Goal: Task Accomplishment & Management: Use online tool/utility

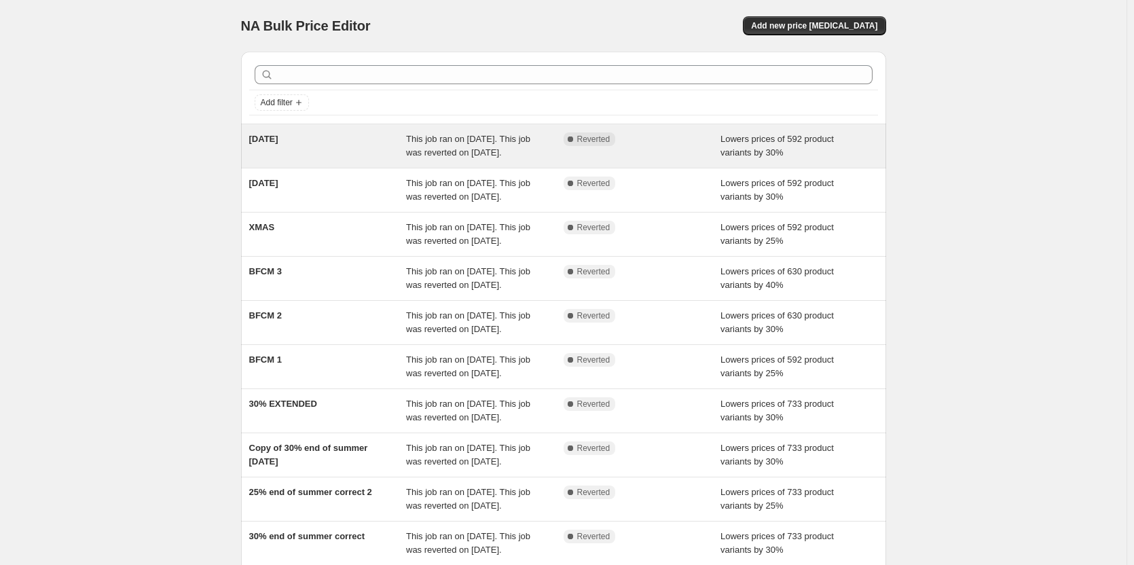
click at [275, 140] on span "[DATE]" at bounding box center [263, 139] width 29 height 10
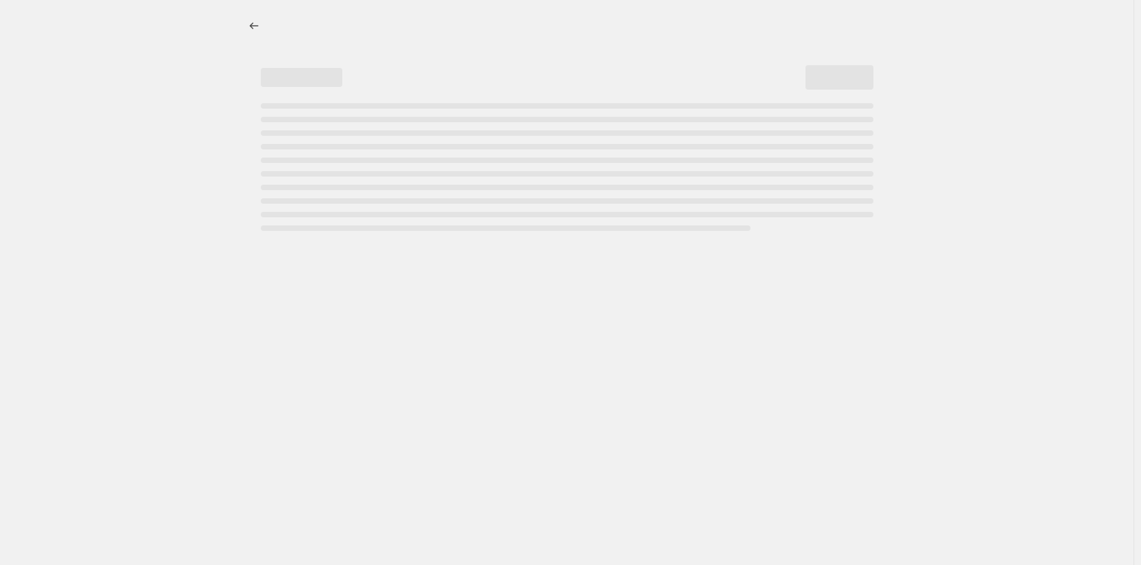
select select "percentage"
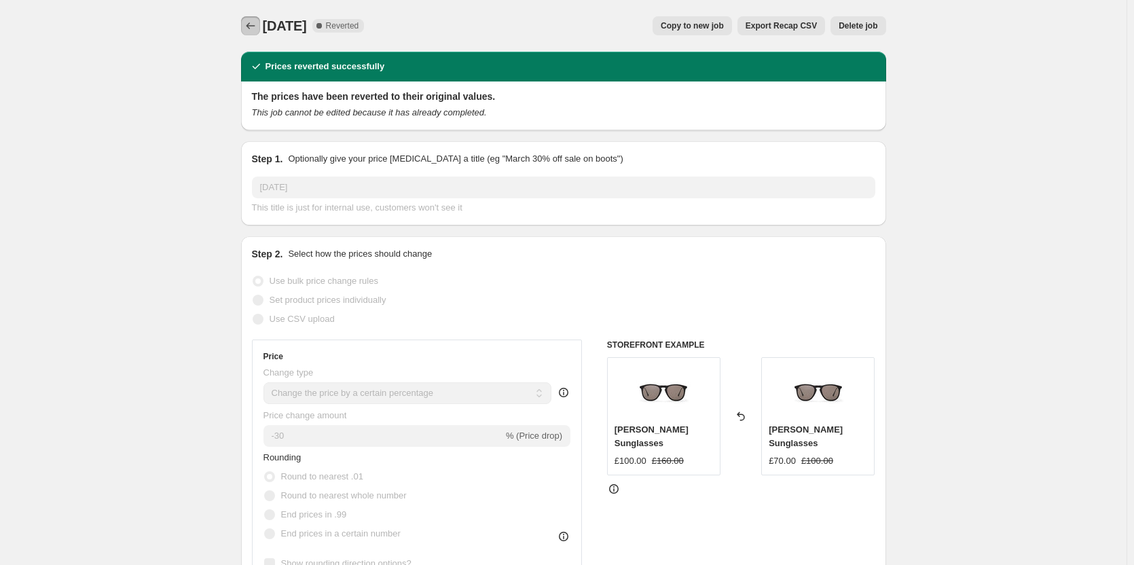
click at [257, 29] on icon "Price change jobs" at bounding box center [251, 26] width 14 height 14
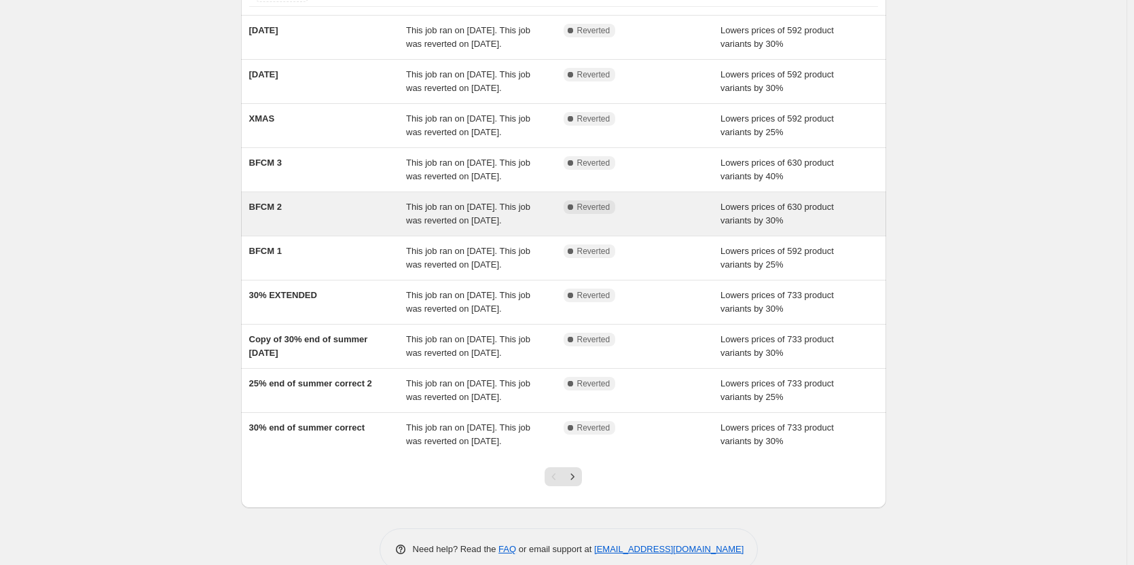
scroll to position [109, 0]
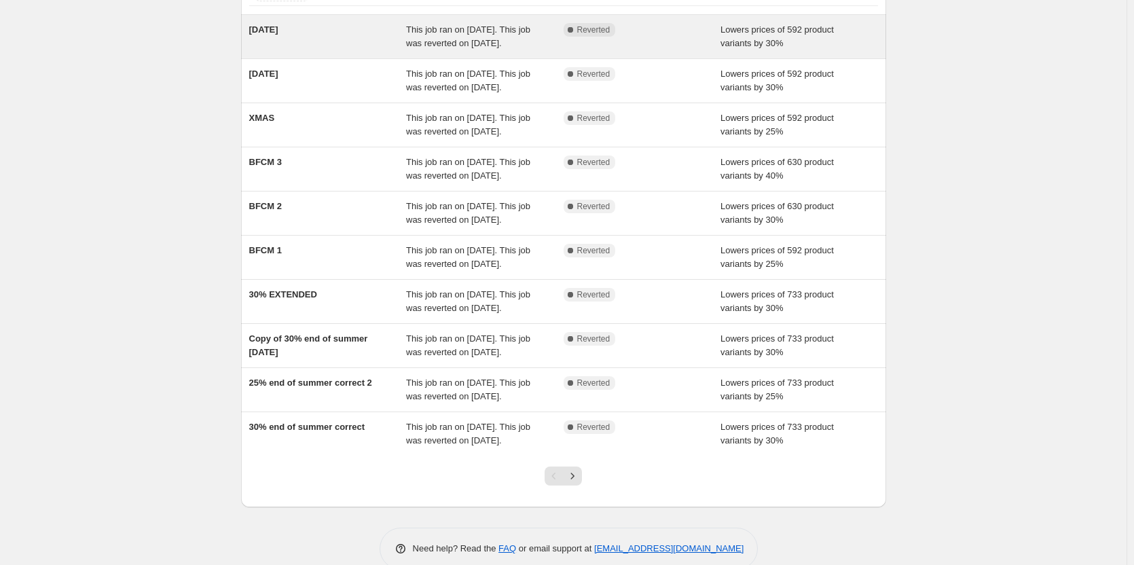
click at [309, 38] on div "[DATE]" at bounding box center [328, 36] width 158 height 27
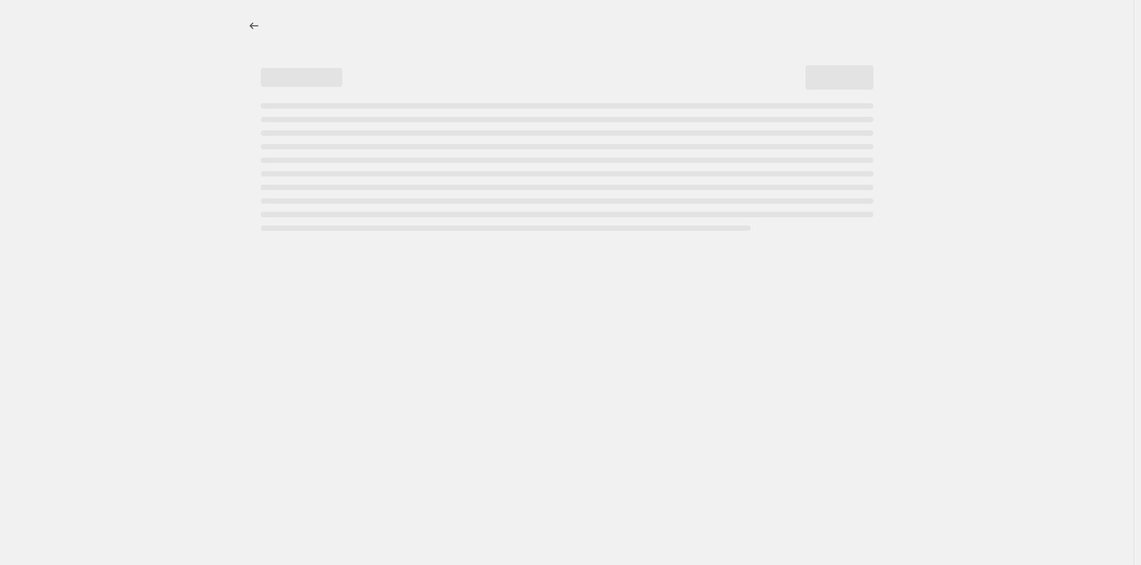
select select "percentage"
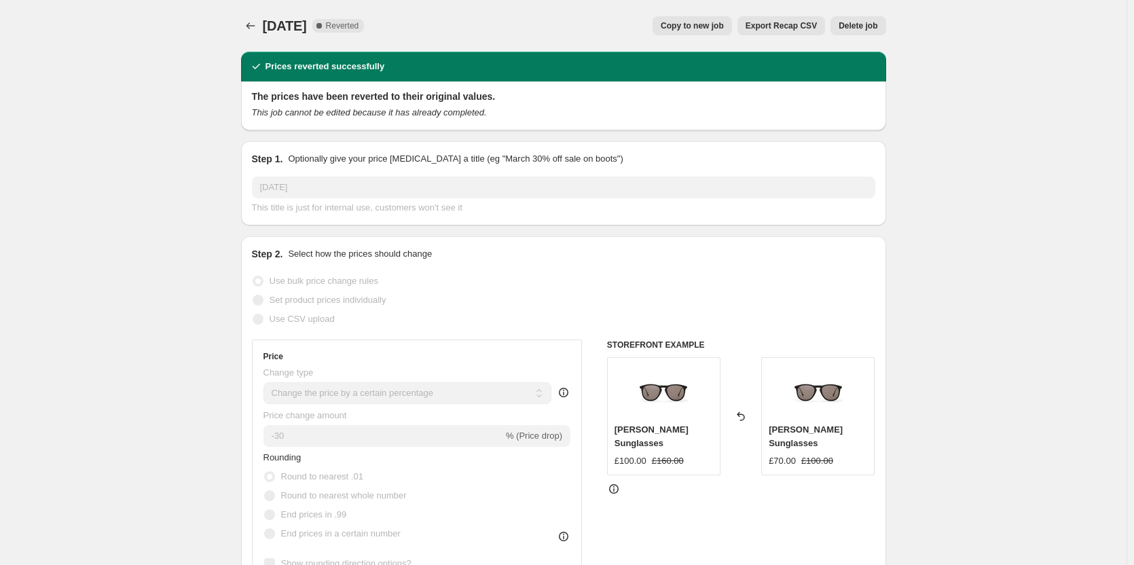
click at [715, 29] on span "Copy to new job" at bounding box center [692, 25] width 63 height 11
select select "percentage"
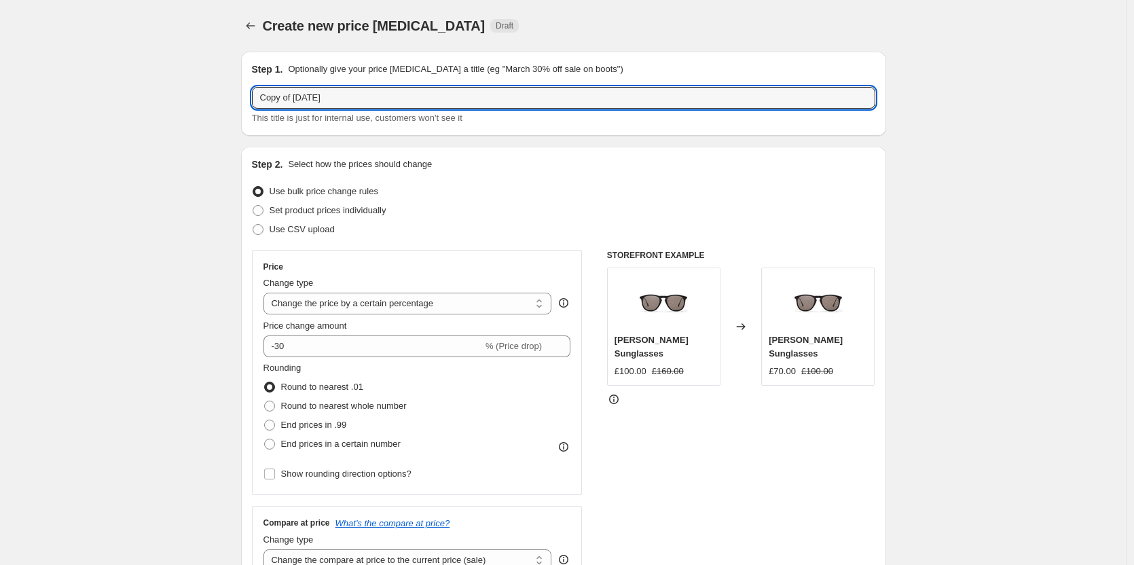
drag, startPoint x: 344, startPoint y: 104, endPoint x: 215, endPoint y: 96, distance: 129.9
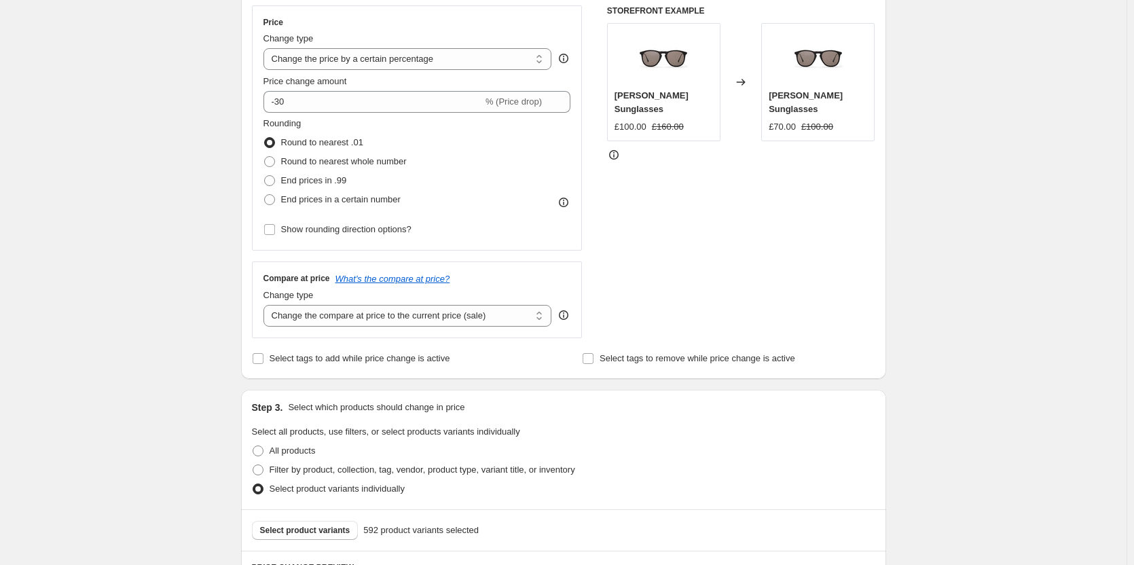
scroll to position [248, 0]
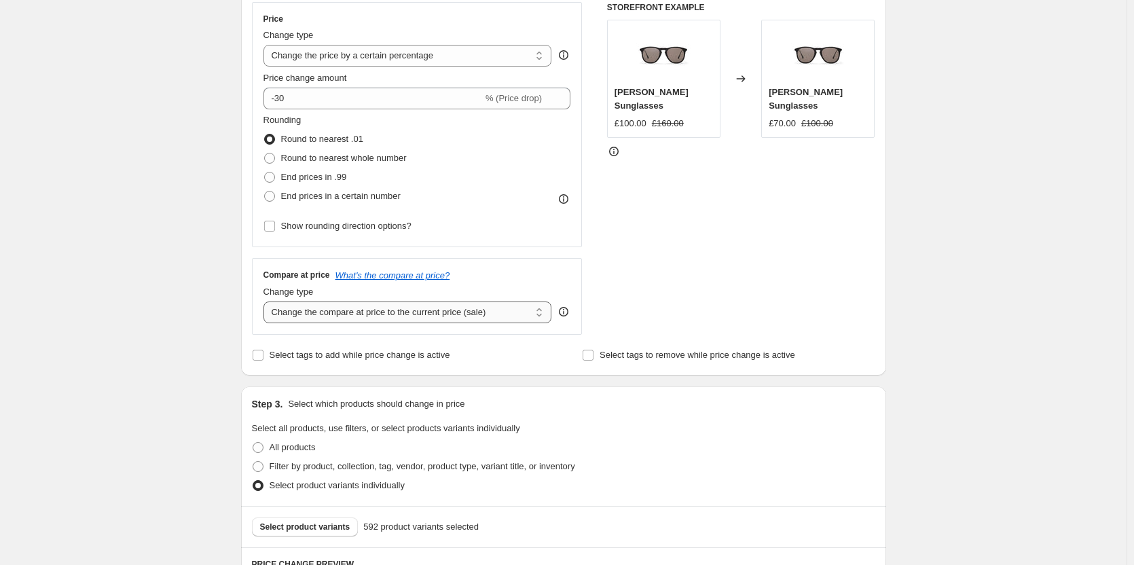
type input "August Flash Sale 30"
click at [306, 318] on select "Change the compare at price to the current price (sale) Change the compare at p…" at bounding box center [407, 312] width 289 height 22
click at [196, 293] on div "Create new price change job. This page is ready Create new price change job Dra…" at bounding box center [563, 437] width 1126 height 1371
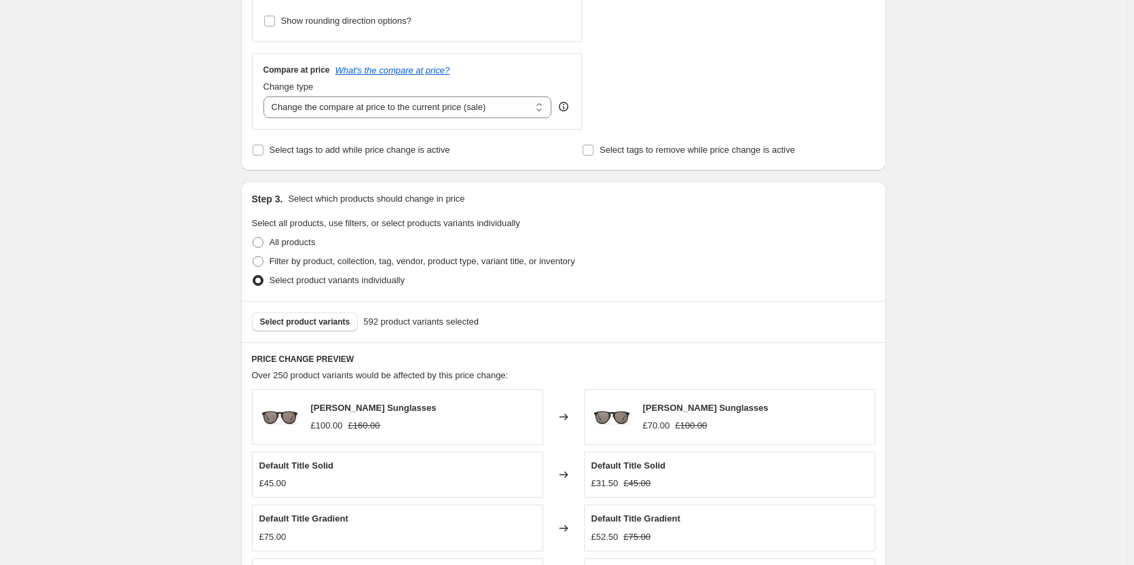
scroll to position [475, 0]
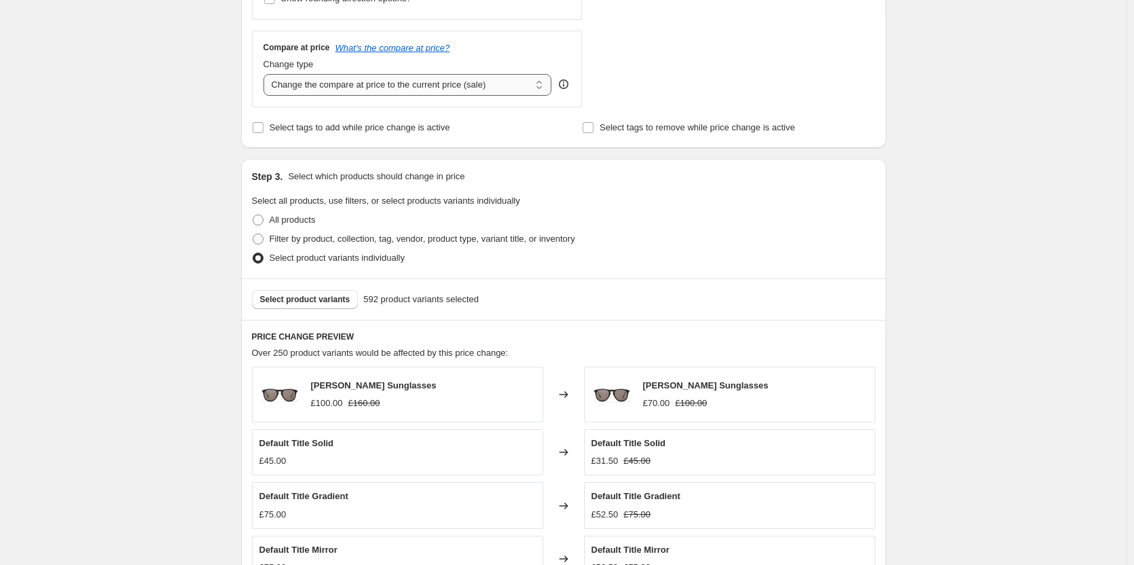
click at [371, 88] on select "Change the compare at price to the current price (sale) Change the compare at p…" at bounding box center [407, 85] width 289 height 22
click at [189, 95] on div "Create new price change job. This page is ready Create new price change job Dra…" at bounding box center [563, 210] width 1126 height 1371
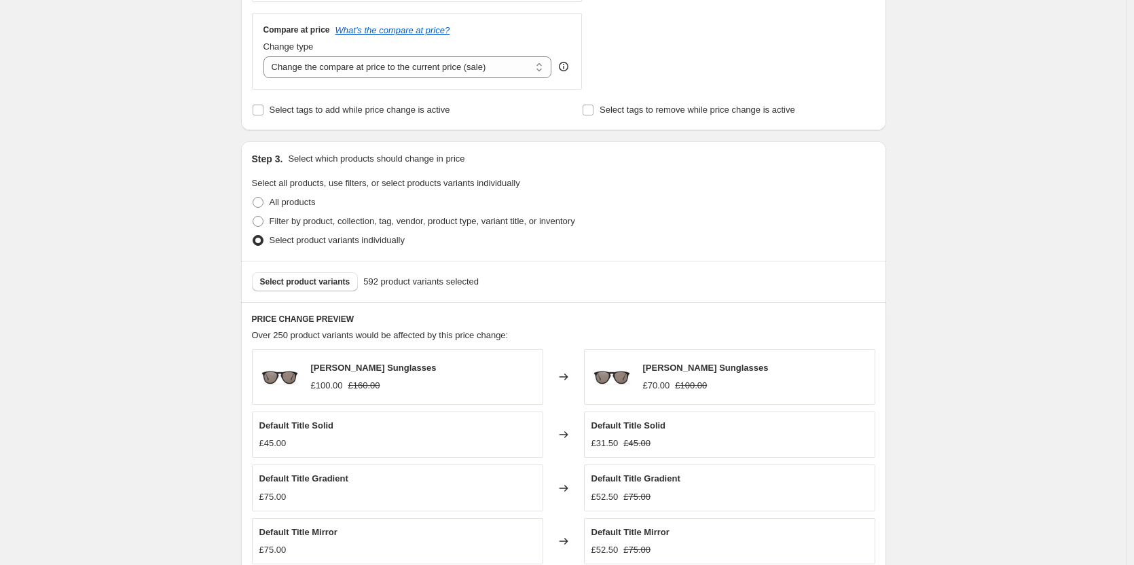
scroll to position [494, 0]
click at [263, 203] on span at bounding box center [258, 201] width 11 height 11
click at [253, 197] on input "All products" at bounding box center [253, 196] width 1 height 1
radio input "true"
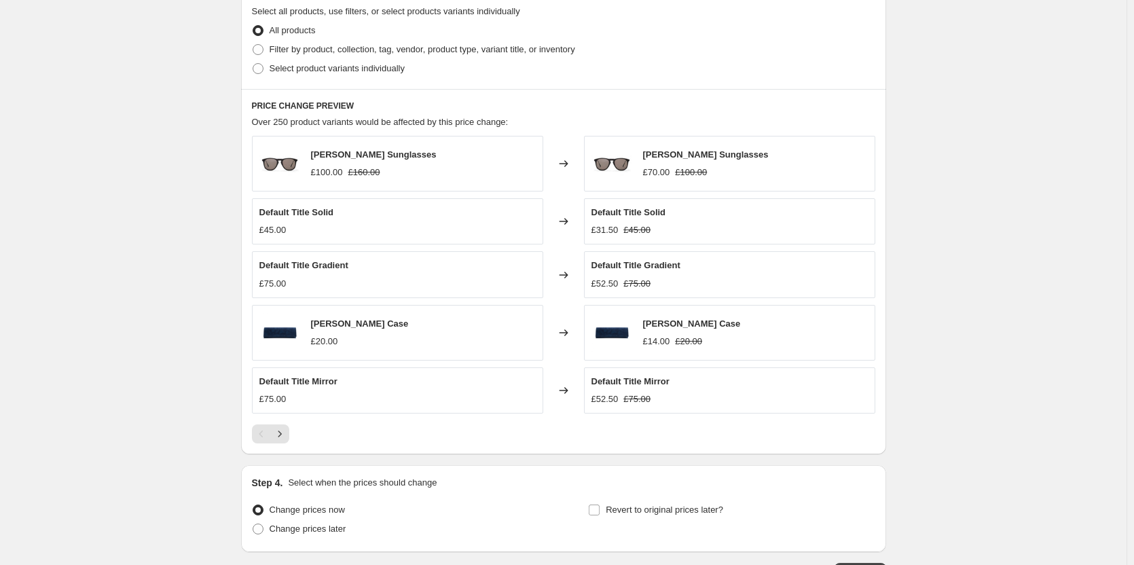
scroll to position [665, 0]
click at [287, 439] on icon "Next" at bounding box center [280, 433] width 14 height 14
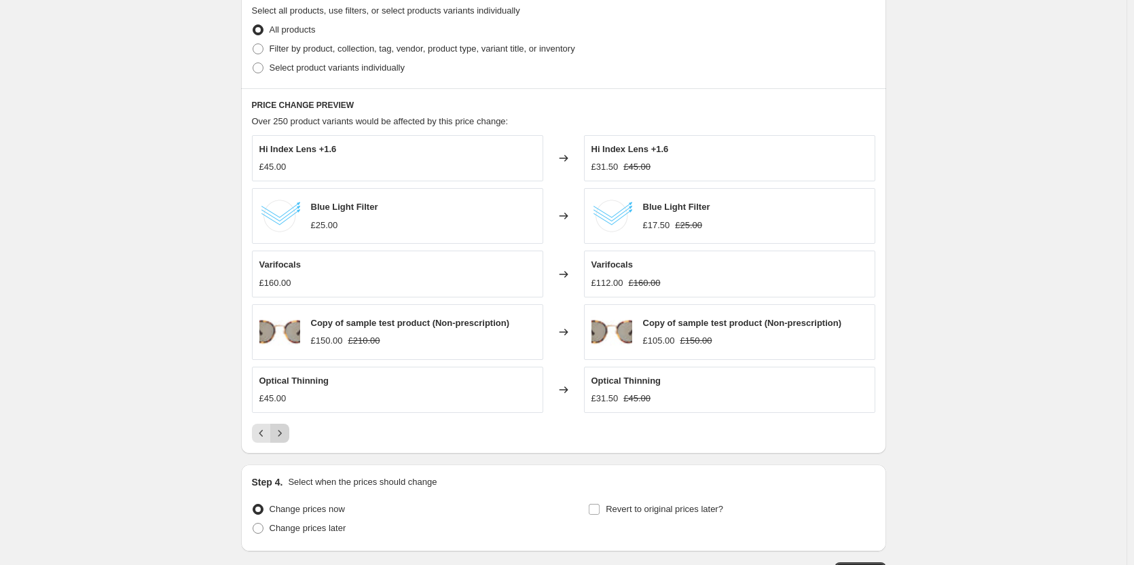
click at [287, 439] on icon "Next" at bounding box center [280, 433] width 14 height 14
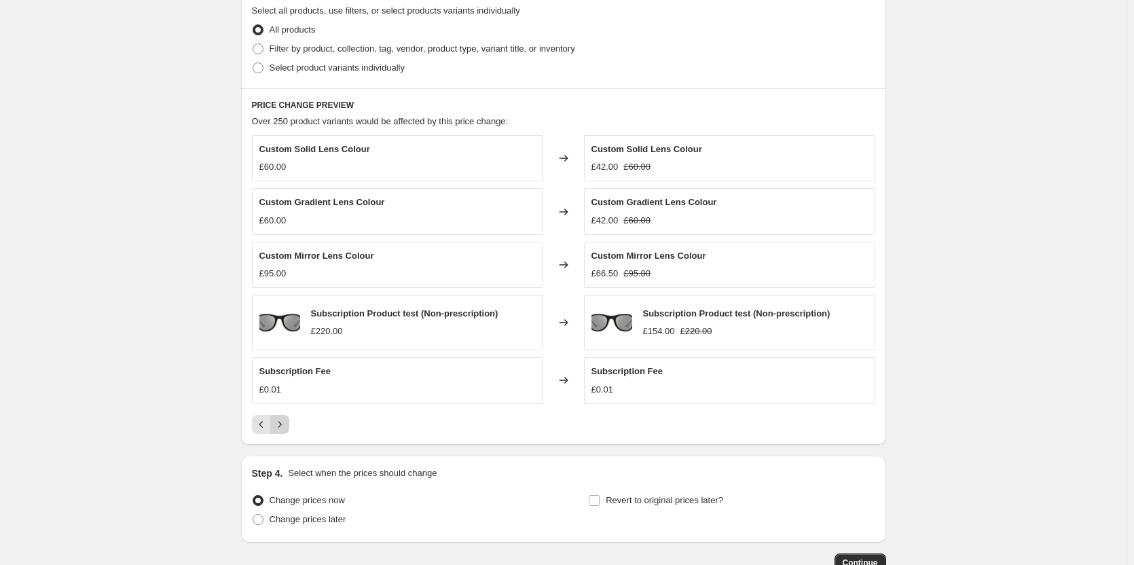
click at [287, 439] on div "PRICE CHANGE PREVIEW Over 250 product variants would be affected by this price …" at bounding box center [563, 266] width 645 height 356
click at [281, 427] on icon "Next" at bounding box center [280, 425] width 14 height 14
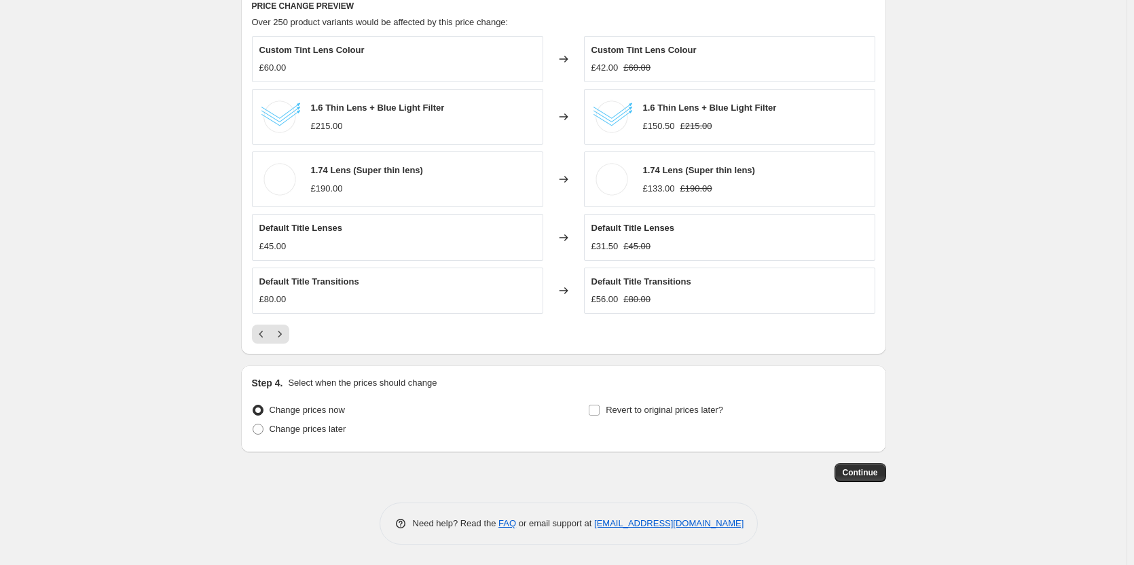
scroll to position [763, 0]
click at [259, 433] on span at bounding box center [258, 430] width 11 height 11
click at [253, 426] on input "Change prices later" at bounding box center [253, 425] width 1 height 1
radio input "true"
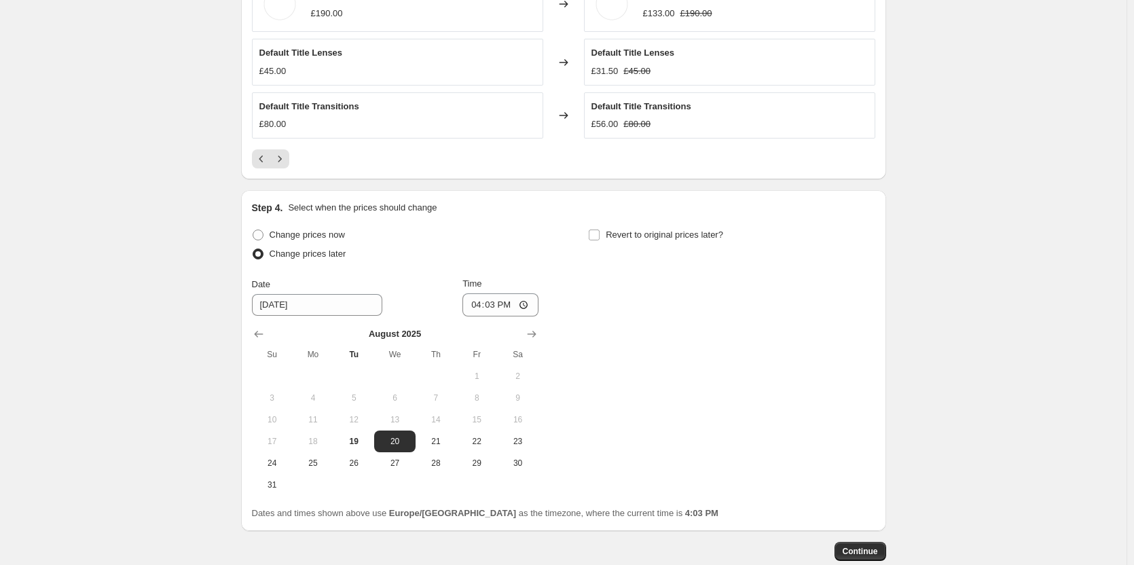
scroll to position [940, 0]
click at [443, 439] on span "21" at bounding box center [436, 440] width 30 height 11
type input "8/21/2025"
click at [507, 307] on input "16:03" at bounding box center [500, 304] width 76 height 23
click at [526, 306] on input "16:03" at bounding box center [500, 304] width 76 height 23
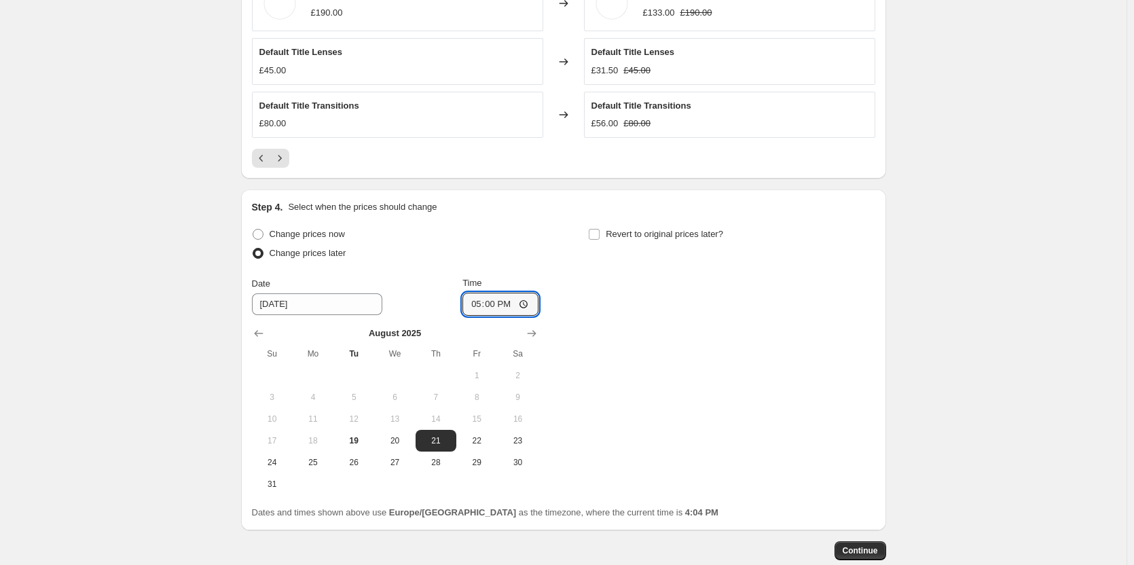
click at [610, 373] on div "Change prices now Change prices later Date 8/21/2025 Time 17:00 August 2025 Su …" at bounding box center [563, 360] width 623 height 270
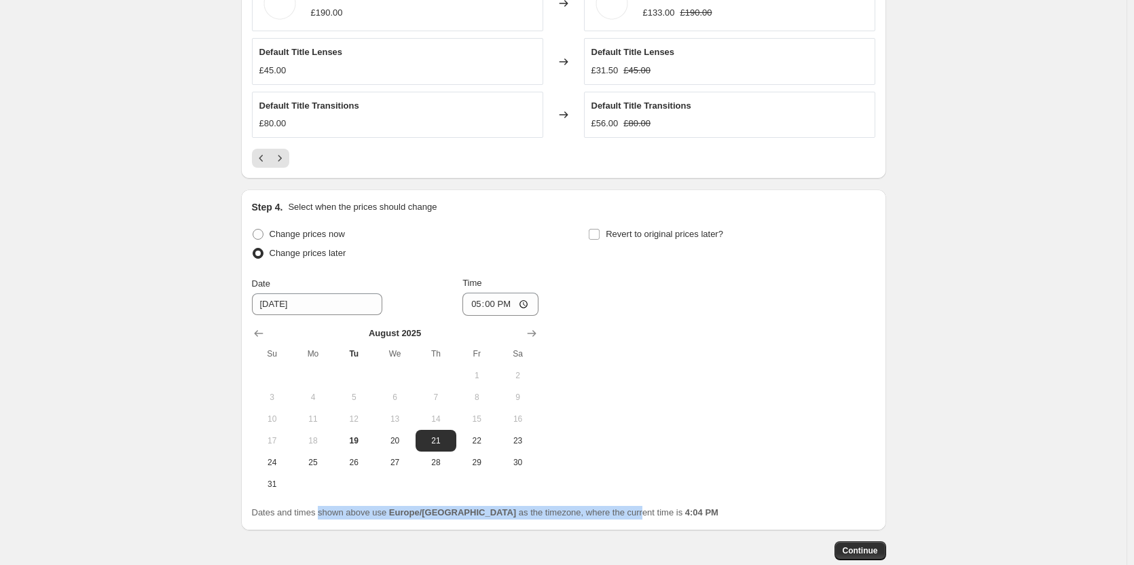
drag, startPoint x: 321, startPoint y: 511, endPoint x: 579, endPoint y: 532, distance: 258.8
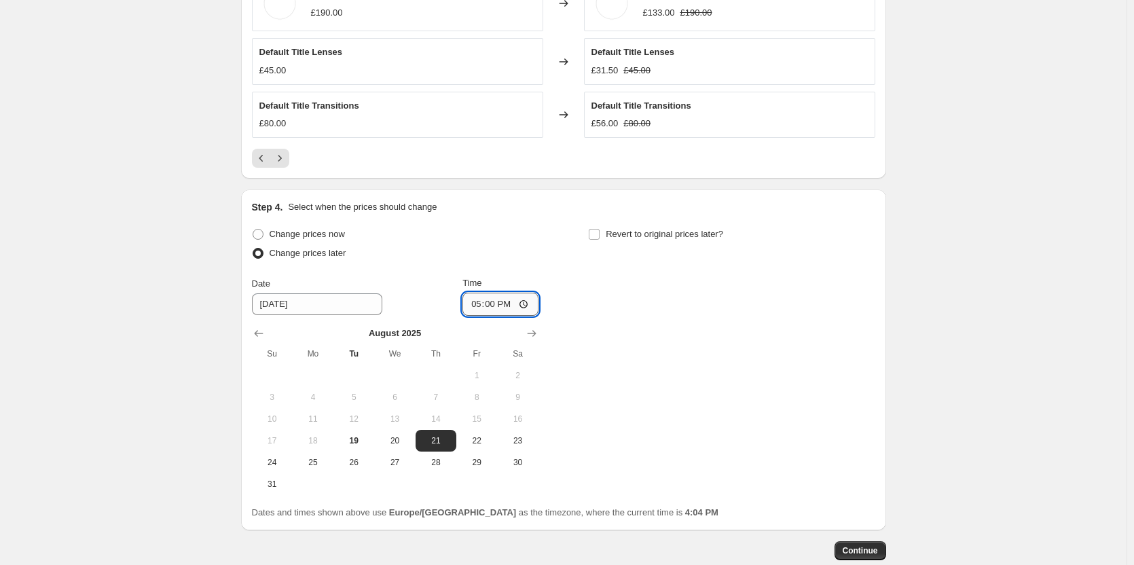
click at [513, 306] on input "17:00" at bounding box center [500, 304] width 76 height 23
click at [529, 305] on input "17:00" at bounding box center [500, 304] width 76 height 23
click at [700, 367] on div "Change prices now Change prices later Date 8/21/2025 Time 00:01 August 2025 Su …" at bounding box center [563, 360] width 623 height 270
type input "00:01"
click at [851, 553] on span "Continue" at bounding box center [860, 550] width 35 height 11
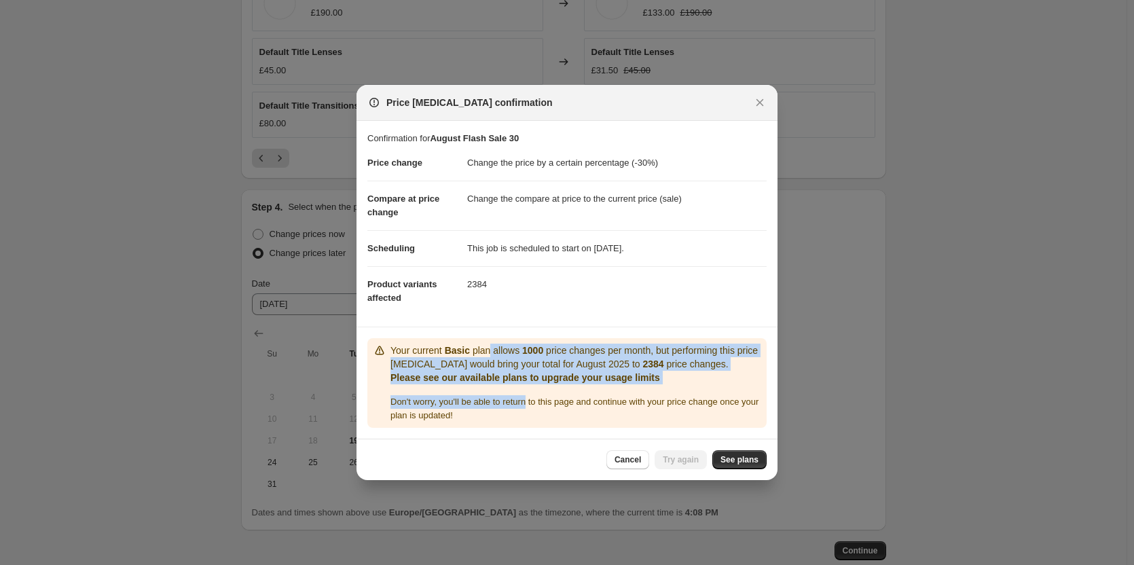
drag, startPoint x: 485, startPoint y: 351, endPoint x: 530, endPoint y: 397, distance: 63.9
click at [530, 397] on div "Your current Basic plan allows 1000 price changes per month, but performing thi…" at bounding box center [575, 383] width 371 height 79
click at [539, 352] on b "1000" at bounding box center [532, 350] width 21 height 11
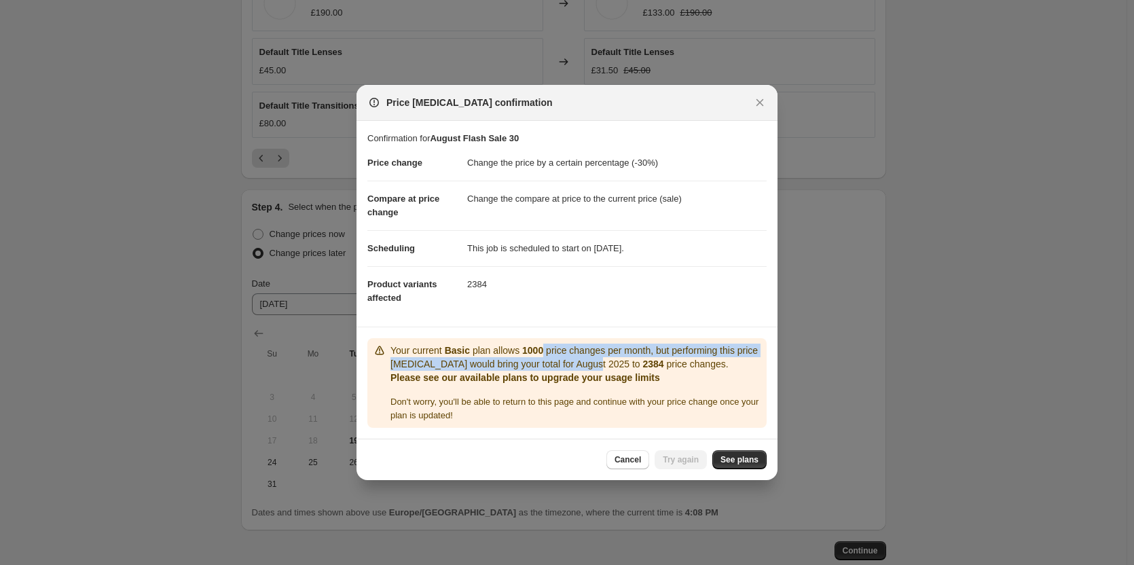
drag, startPoint x: 540, startPoint y: 345, endPoint x: 578, endPoint y: 357, distance: 39.9
click at [578, 357] on p "Your current Basic plan allows 1000 price changes per month, but performing thi…" at bounding box center [575, 357] width 371 height 27
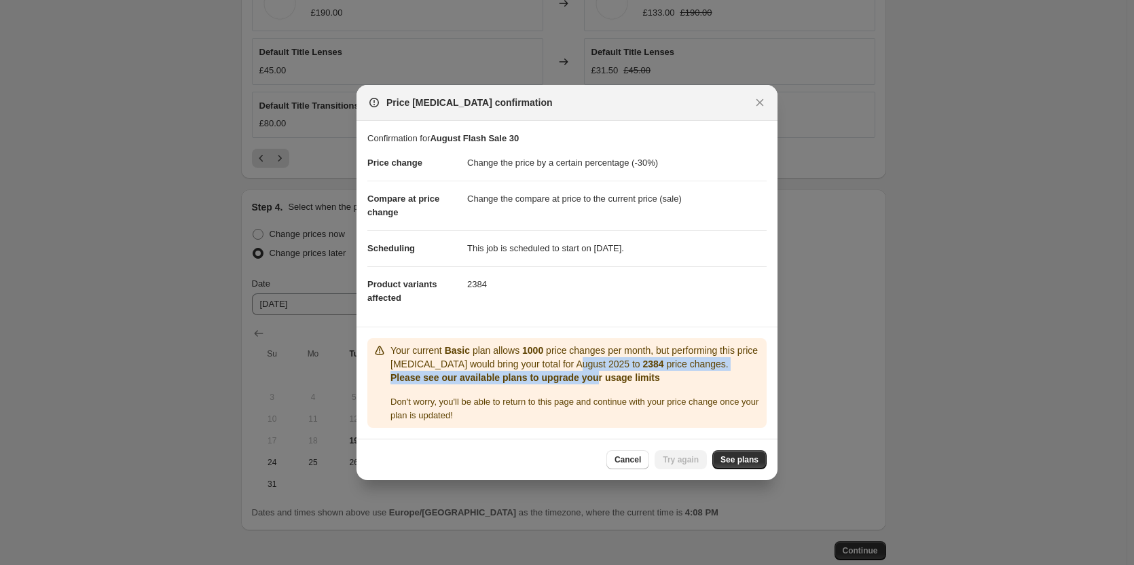
drag, startPoint x: 555, startPoint y: 361, endPoint x: 592, endPoint y: 373, distance: 38.7
click at [592, 373] on div "Your current Basic plan allows 1000 price changes per month, but performing thi…" at bounding box center [575, 364] width 371 height 41
click at [592, 373] on p "Please see our available plans to upgrade your usage limits" at bounding box center [575, 378] width 371 height 14
drag, startPoint x: 619, startPoint y: 364, endPoint x: 660, endPoint y: 371, distance: 42.1
click at [660, 371] on div "Your current Basic plan allows 1000 price changes per month, but performing thi…" at bounding box center [575, 364] width 371 height 41
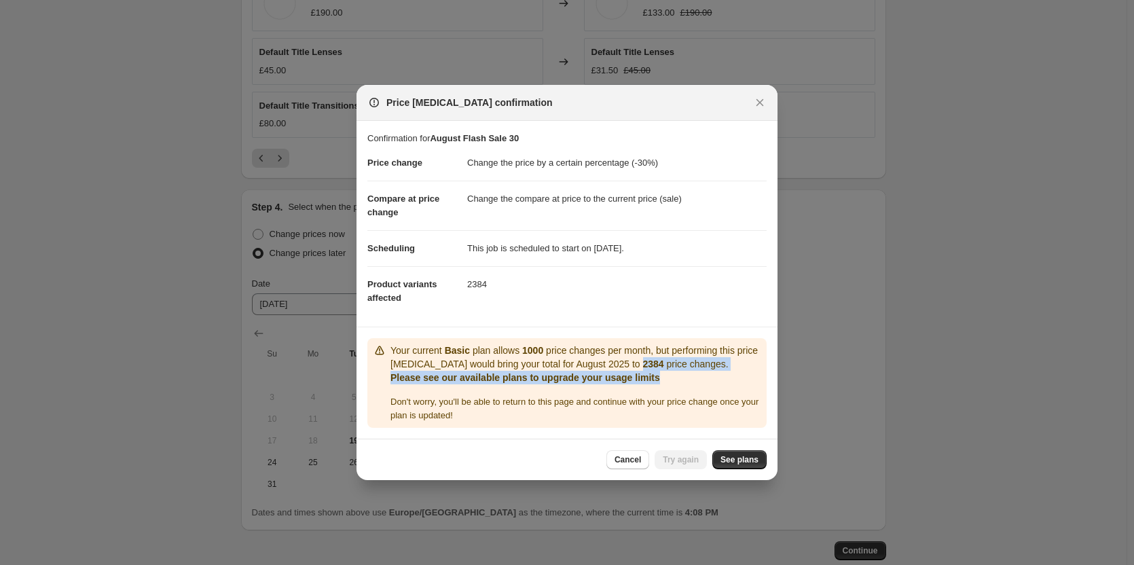
click at [660, 371] on p "Please see our available plans to upgrade your usage limits" at bounding box center [575, 378] width 371 height 14
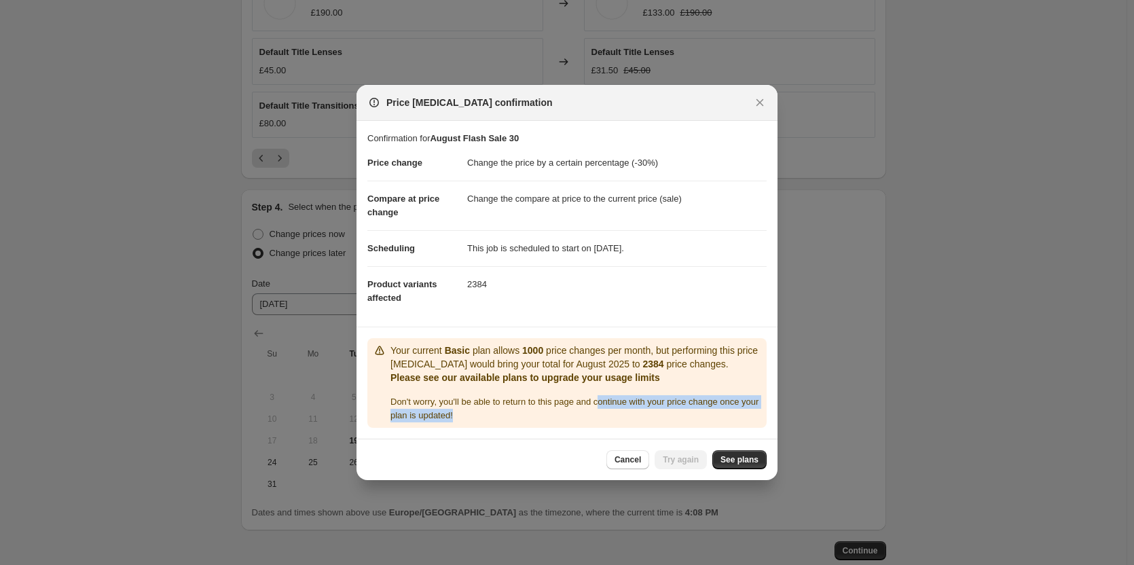
drag, startPoint x: 604, startPoint y: 402, endPoint x: 648, endPoint y: 410, distance: 44.9
click at [648, 410] on div "Don ' t worry, you ' ll be able to return to this page and continue with your p…" at bounding box center [575, 408] width 371 height 27
click at [729, 456] on span "See plans" at bounding box center [739, 459] width 38 height 11
click at [641, 460] on span "Cancel" at bounding box center [628, 459] width 26 height 11
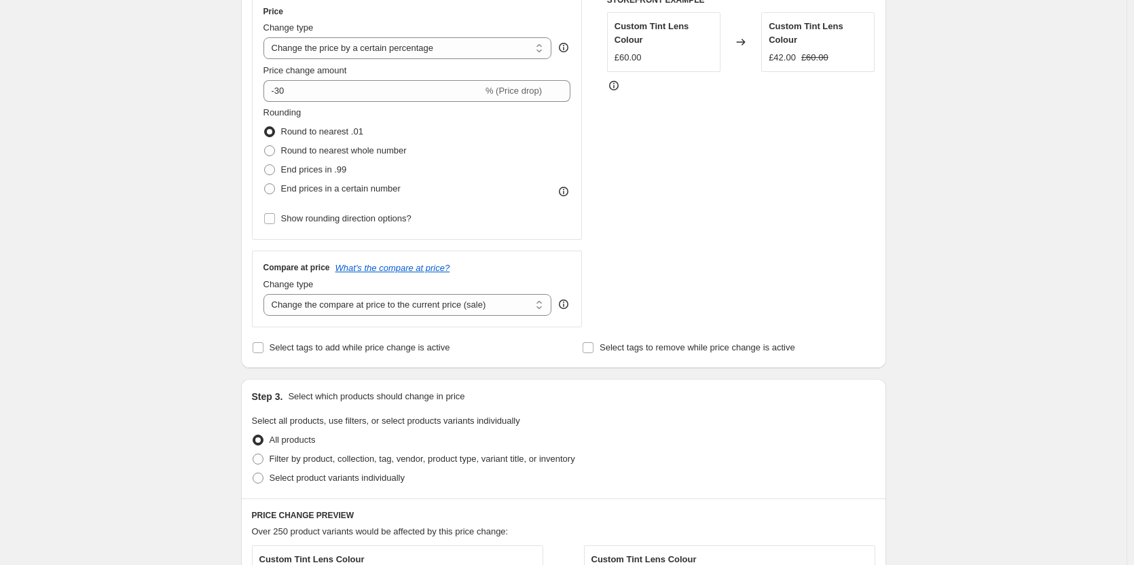
scroll to position [256, 0]
click at [262, 458] on span at bounding box center [258, 458] width 11 height 11
click at [253, 454] on input "Filter by product, collection, tag, vendor, product type, variant title, or inv…" at bounding box center [253, 453] width 1 height 1
radio input "true"
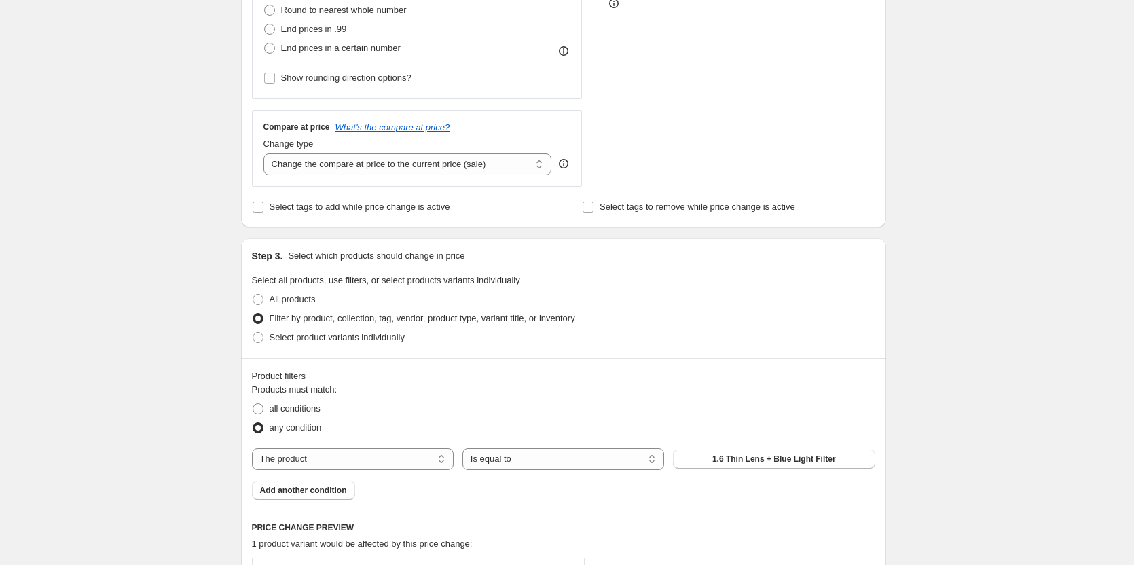
scroll to position [395, 0]
click at [358, 459] on select "The product The product's collection The product's tag The product's vendor The…" at bounding box center [353, 460] width 202 height 22
select select "collection"
click at [686, 461] on button "90s Collection All" at bounding box center [774, 459] width 202 height 19
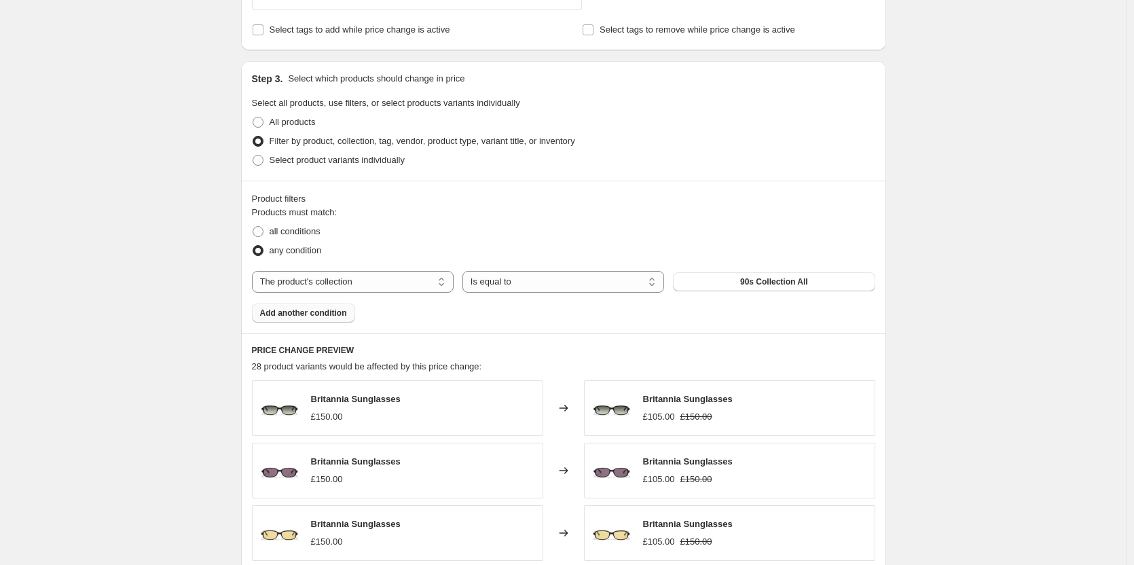
click at [329, 316] on span "Add another condition" at bounding box center [303, 313] width 87 height 11
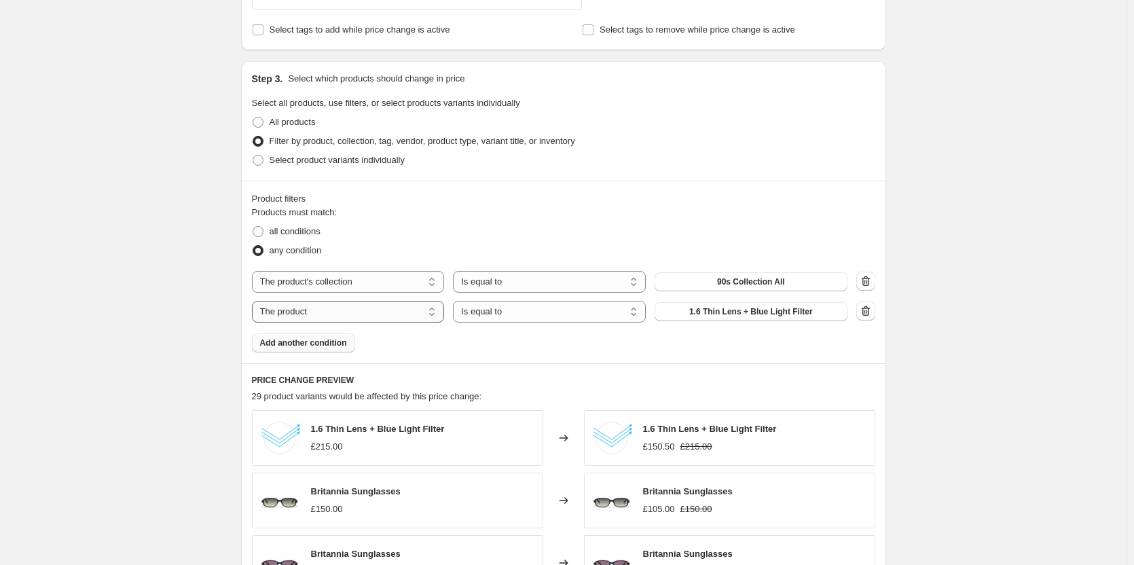
click at [400, 314] on select "The product The product's collection The product's tag The product's vendor The…" at bounding box center [348, 312] width 193 height 22
select select "collection"
click at [740, 306] on button "90s Collection All" at bounding box center [751, 311] width 193 height 19
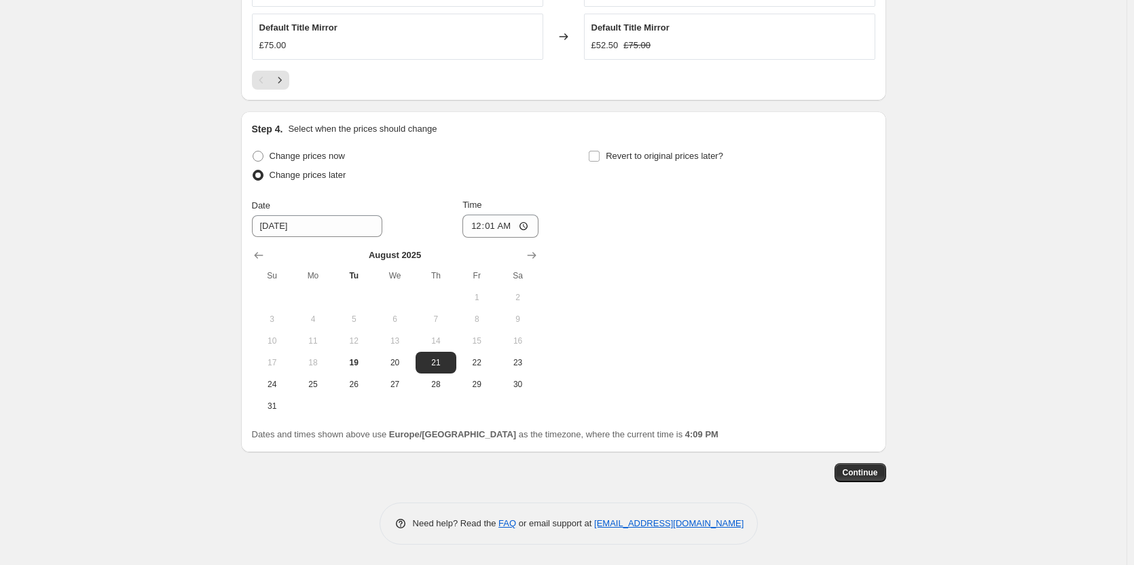
scroll to position [1201, 0]
click at [869, 478] on span "Continue" at bounding box center [860, 472] width 35 height 11
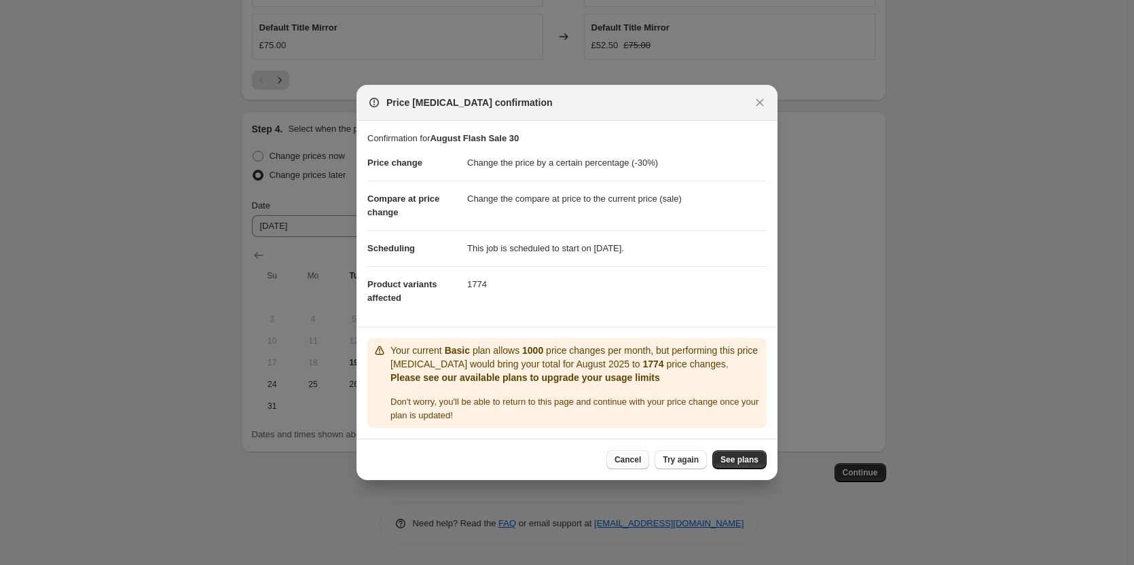
click at [639, 456] on span "Cancel" at bounding box center [628, 459] width 26 height 11
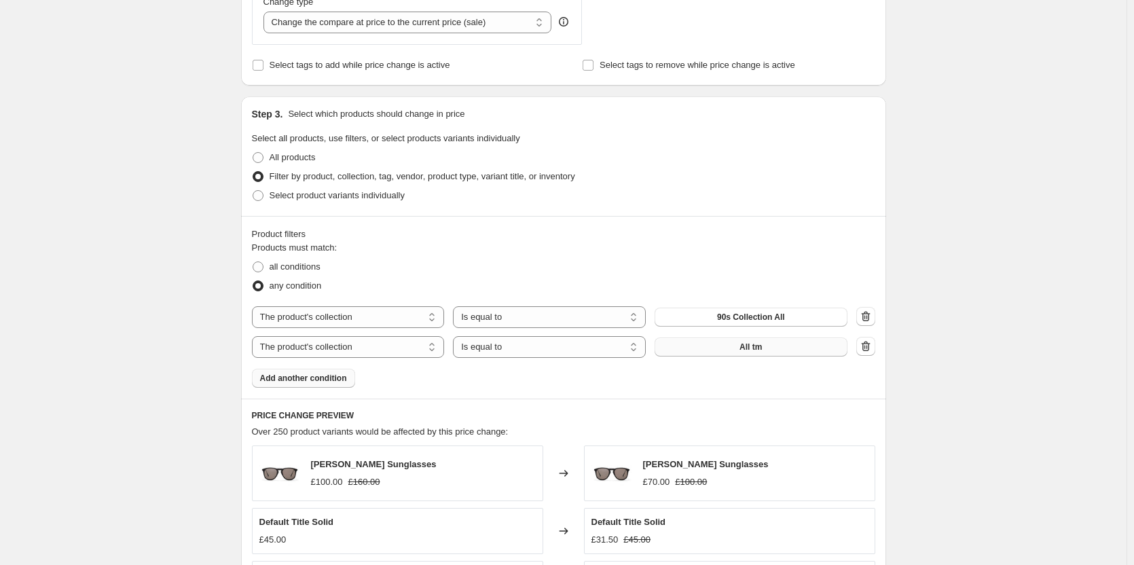
scroll to position [538, 0]
click at [258, 158] on span at bounding box center [258, 156] width 11 height 11
click at [253, 152] on input "All products" at bounding box center [253, 151] width 1 height 1
radio input "true"
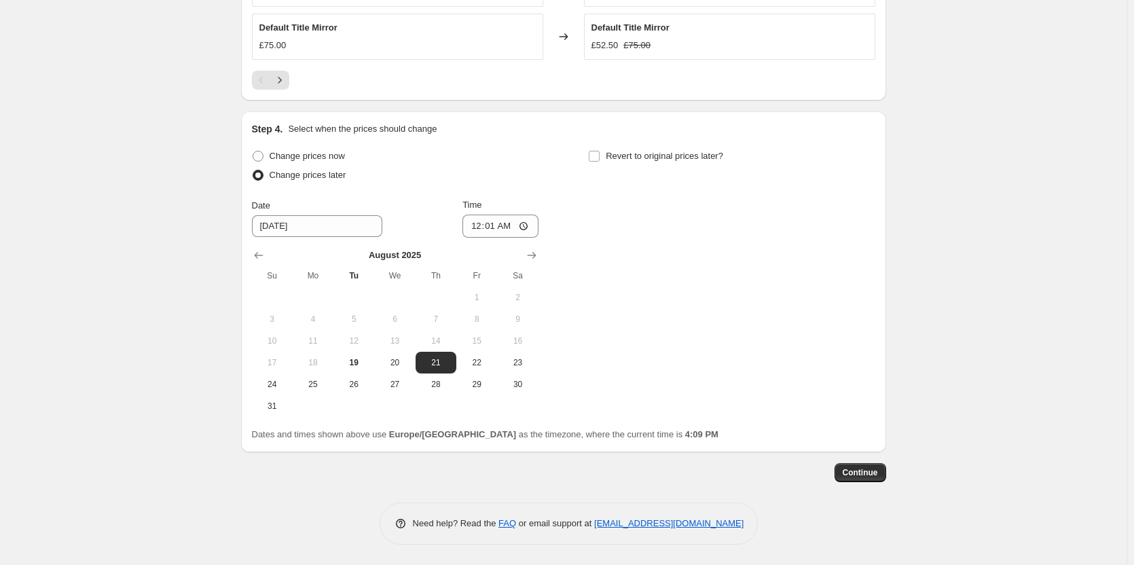
scroll to position [1018, 0]
click at [862, 475] on span "Continue" at bounding box center [860, 473] width 35 height 11
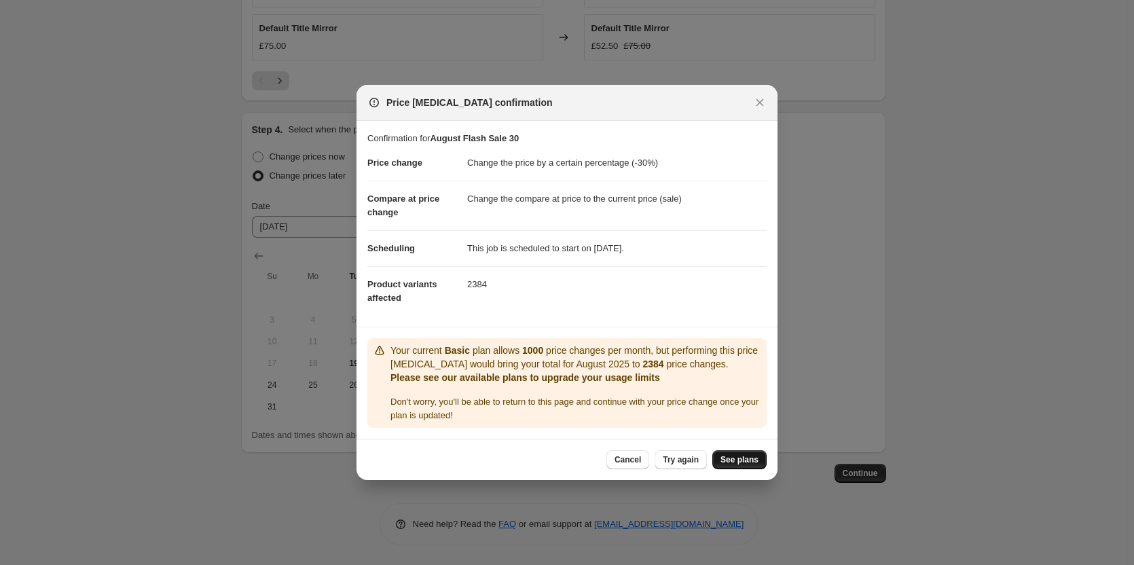
click at [754, 459] on span "See plans" at bounding box center [739, 459] width 38 height 11
drag, startPoint x: 536, startPoint y: 350, endPoint x: 558, endPoint y: 351, distance: 21.8
click at [558, 351] on p "Your current Basic plan allows 1000 price changes per month, but performing thi…" at bounding box center [575, 357] width 371 height 27
drag, startPoint x: 618, startPoint y: 363, endPoint x: 652, endPoint y: 366, distance: 34.1
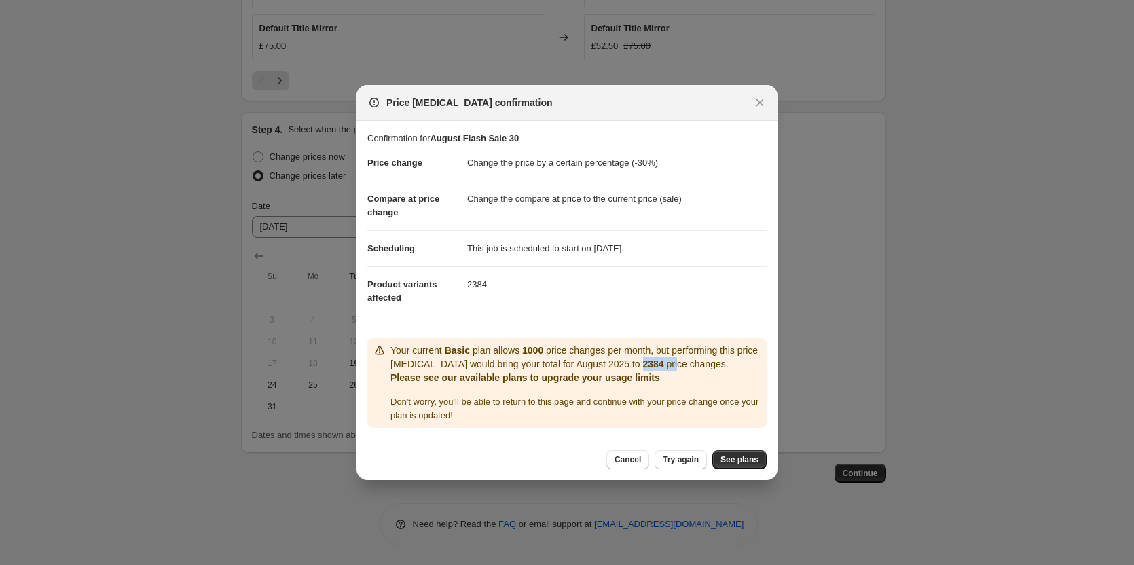
click at [652, 366] on p "Your current Basic plan allows 1000 price changes per month, but performing thi…" at bounding box center [575, 357] width 371 height 27
click at [736, 461] on span "See plans" at bounding box center [739, 459] width 38 height 11
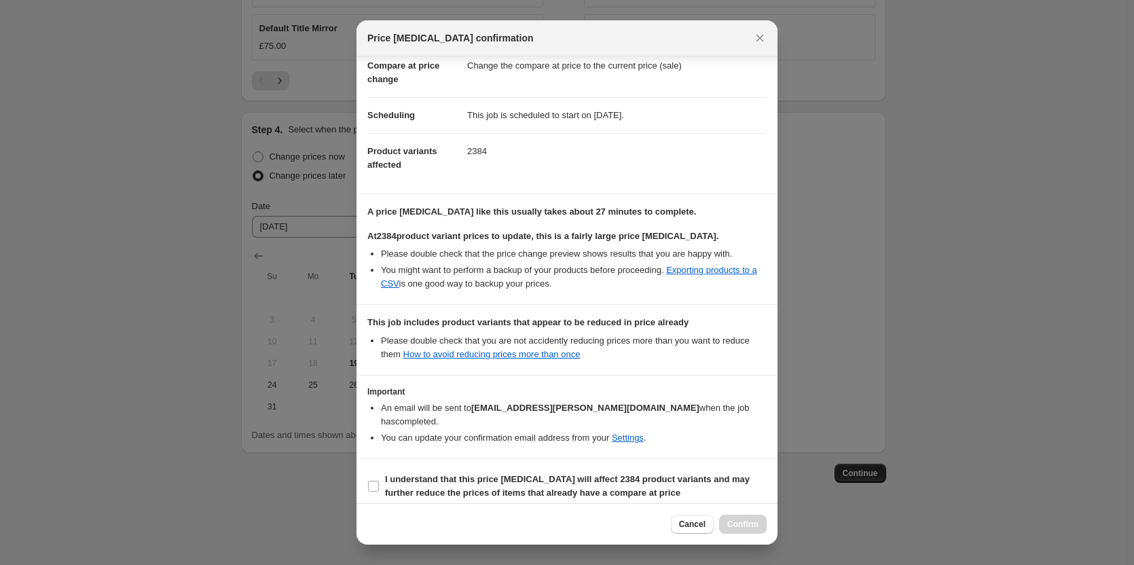
scroll to position [65, 0]
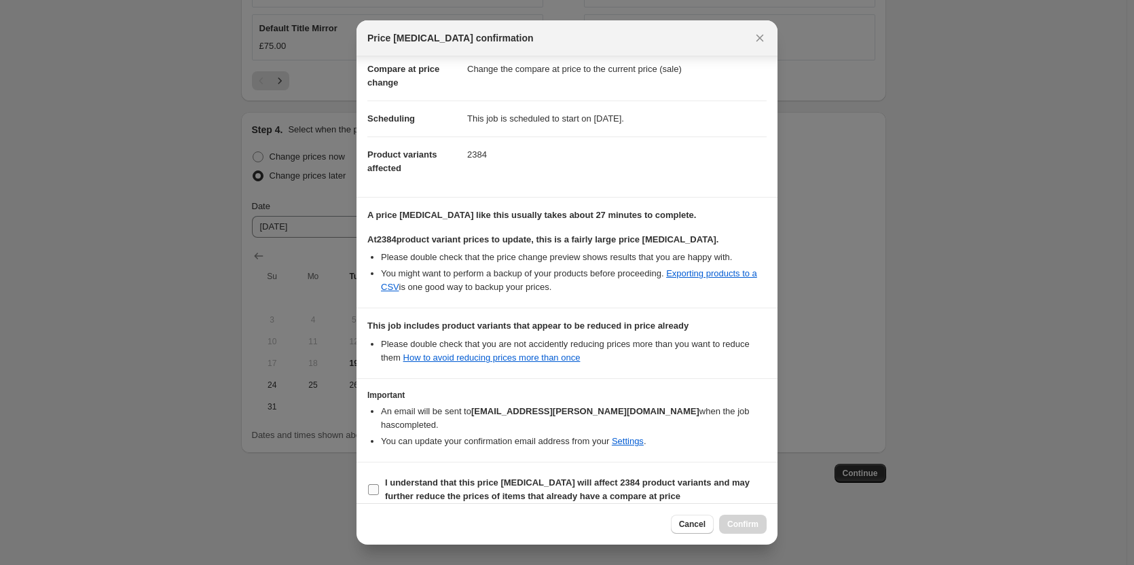
click at [373, 484] on input "I understand that this price change job will affect 2384 product variants and m…" at bounding box center [373, 489] width 11 height 11
checkbox input "true"
click at [748, 522] on span "Confirm" at bounding box center [742, 524] width 31 height 11
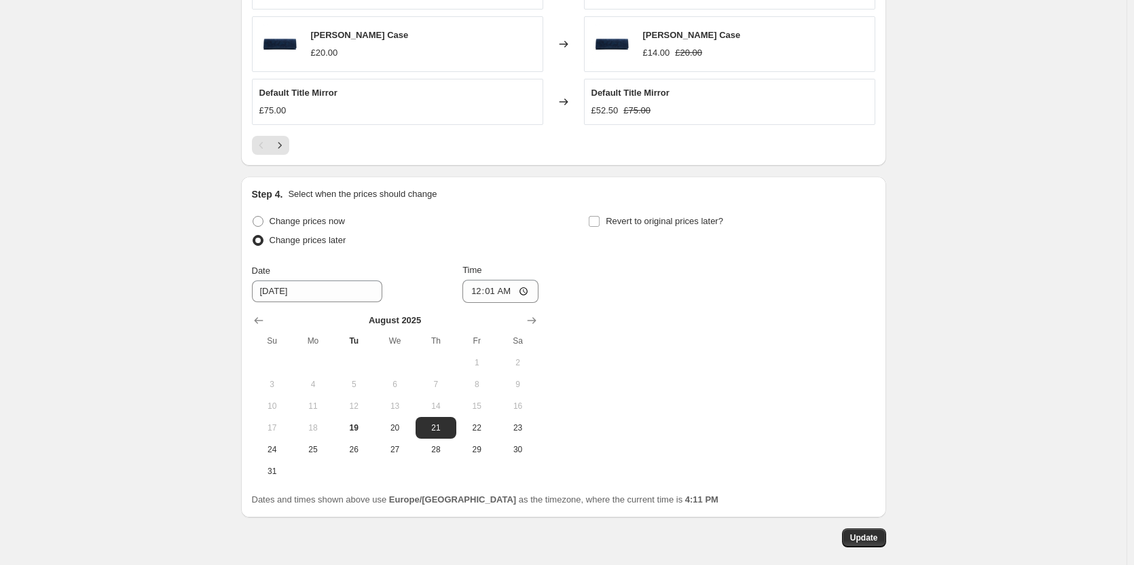
scroll to position [1102, 0]
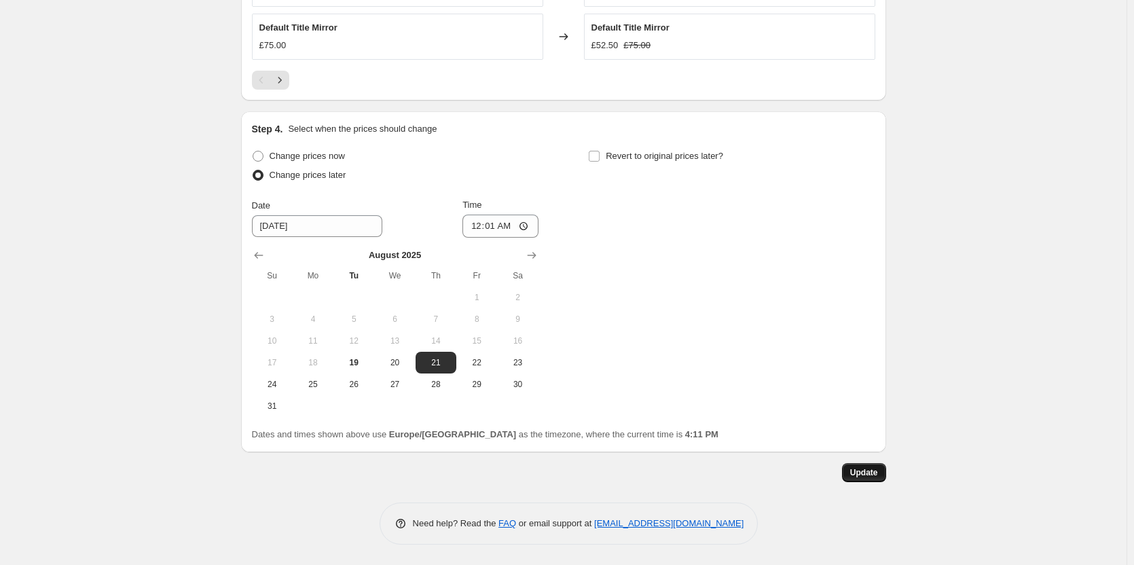
click at [862, 473] on span "Update" at bounding box center [864, 472] width 28 height 11
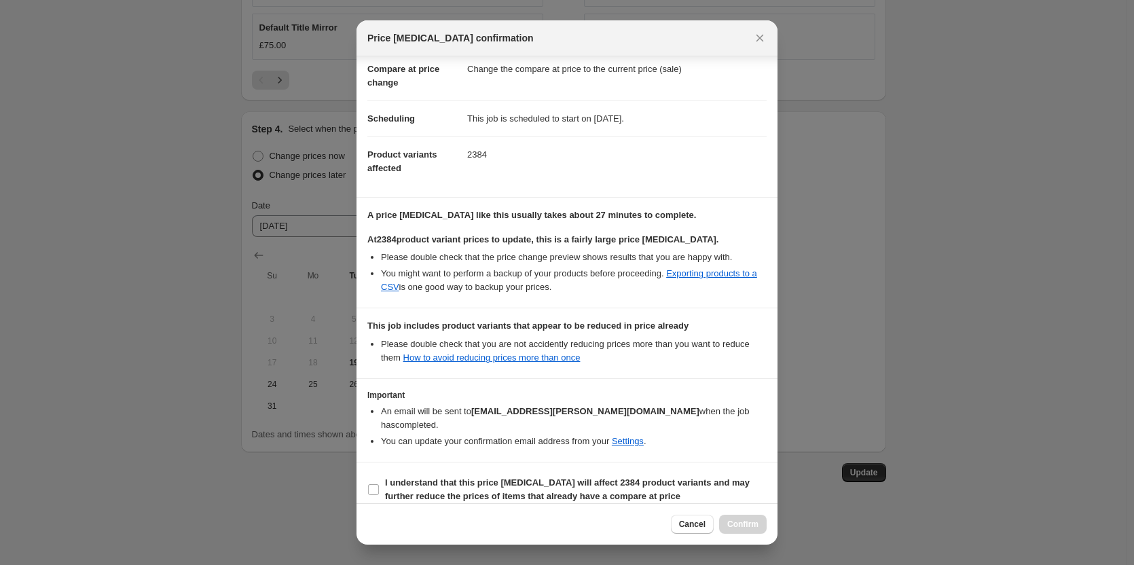
scroll to position [65, 0]
click at [372, 485] on input "I understand that this price change job will affect 2384 product variants and m…" at bounding box center [373, 490] width 11 height 11
checkbox input "true"
click at [737, 524] on span "Confirm" at bounding box center [742, 524] width 31 height 11
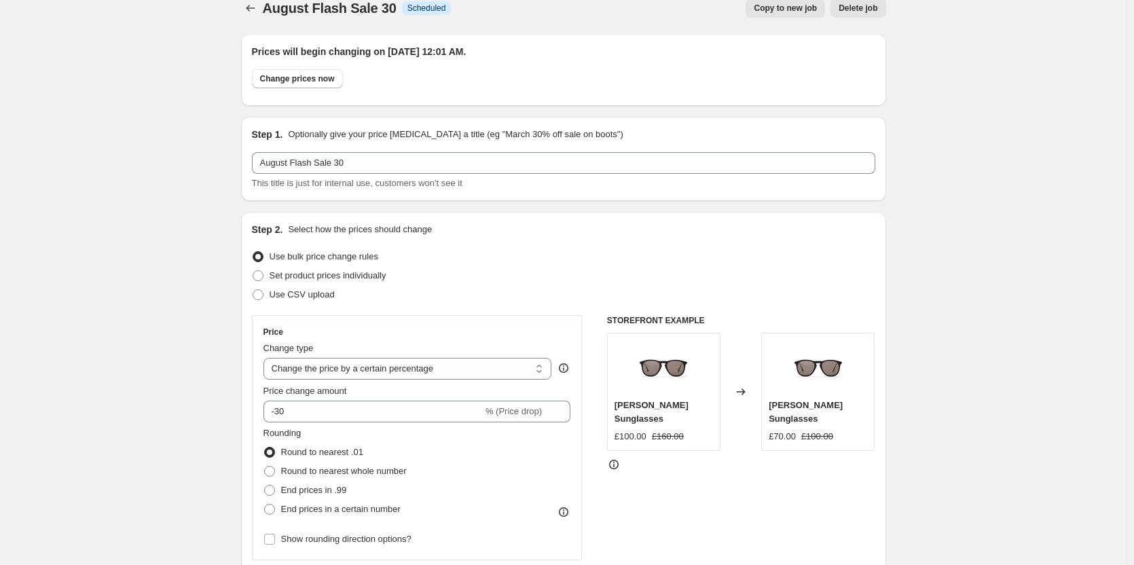
scroll to position [0, 0]
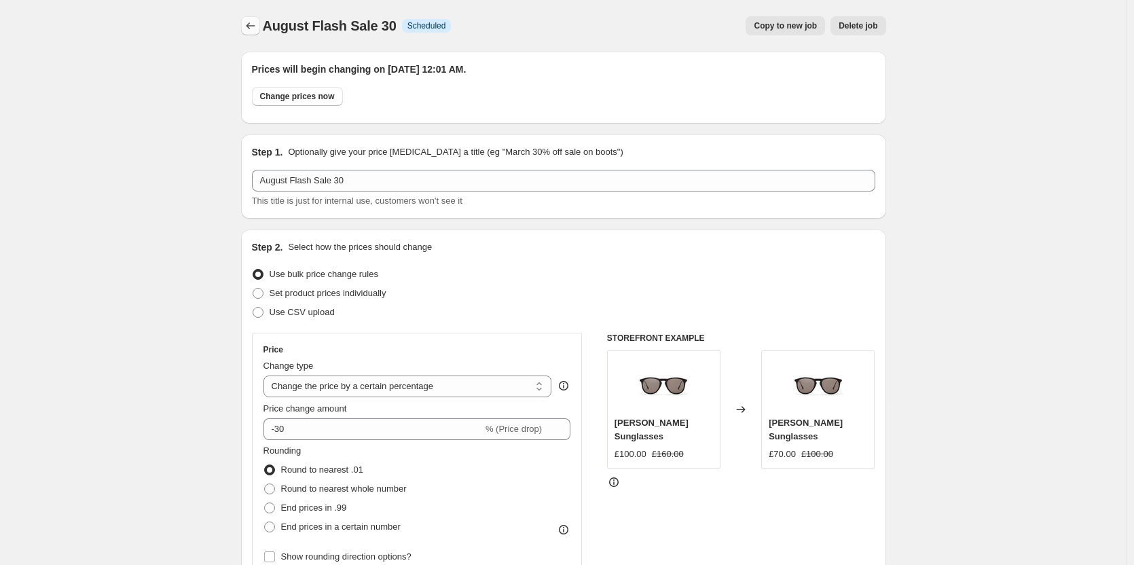
click at [255, 29] on icon "Price change jobs" at bounding box center [251, 26] width 14 height 14
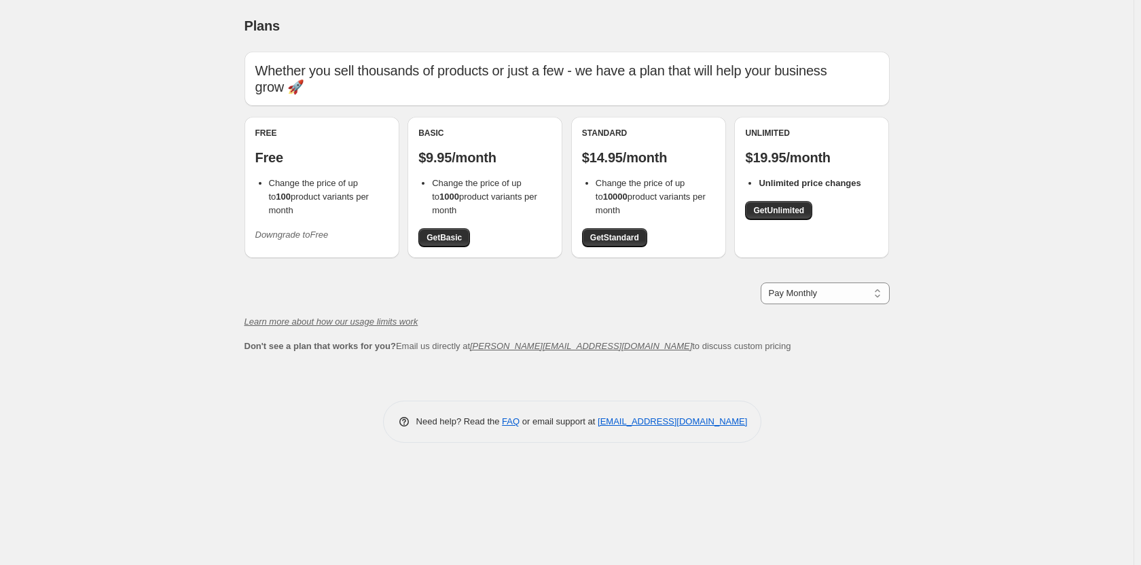
drag, startPoint x: 461, startPoint y: 177, endPoint x: 483, endPoint y: 205, distance: 35.7
click at [483, 205] on li "Change the price of up to 1000 product variants per month" at bounding box center [492, 197] width 120 height 41
click at [611, 233] on span "Get Standard" at bounding box center [614, 237] width 49 height 11
